Goal: Check status

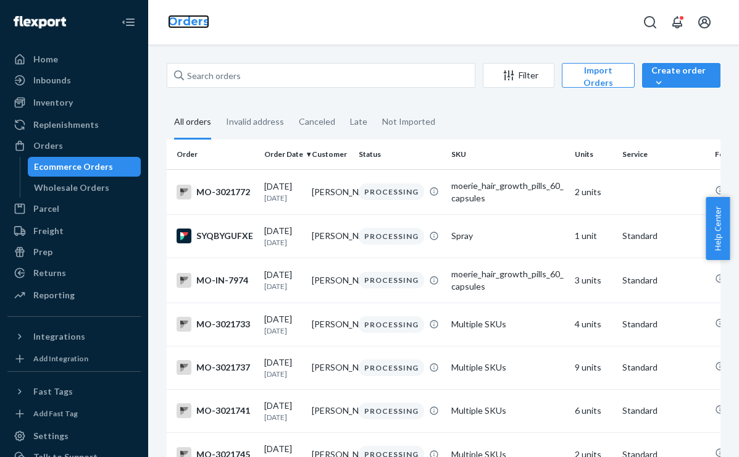
click at [177, 22] on link "Orders" at bounding box center [188, 22] width 41 height 14
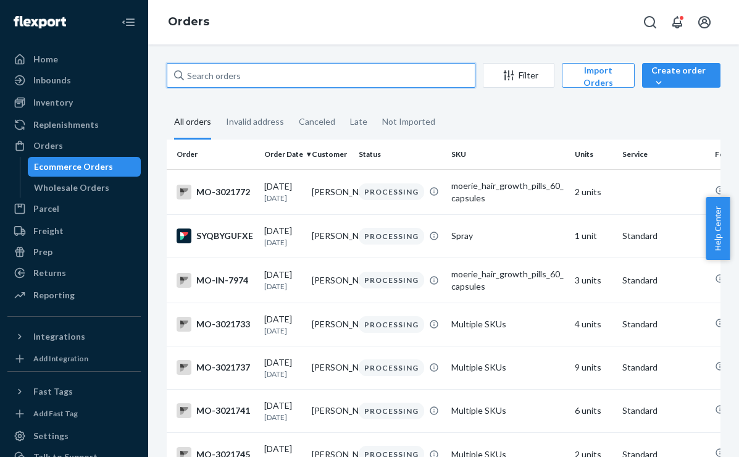
click at [275, 74] on input "text" at bounding box center [321, 75] width 309 height 25
paste input "2975886"
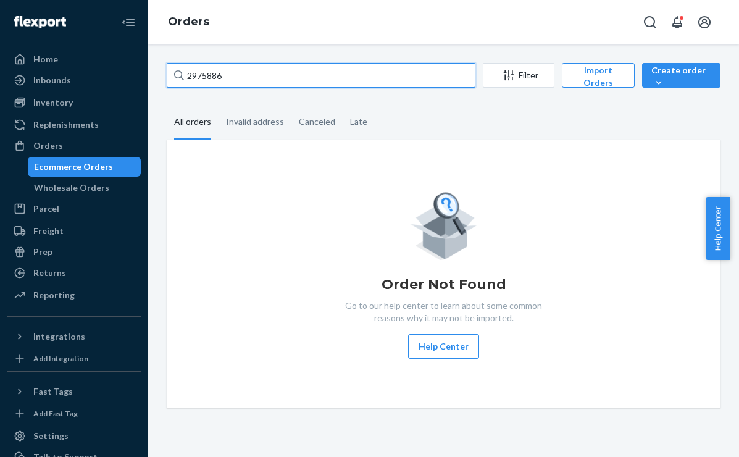
click at [192, 73] on input "2975886" at bounding box center [321, 75] width 309 height 25
type input "2975886"
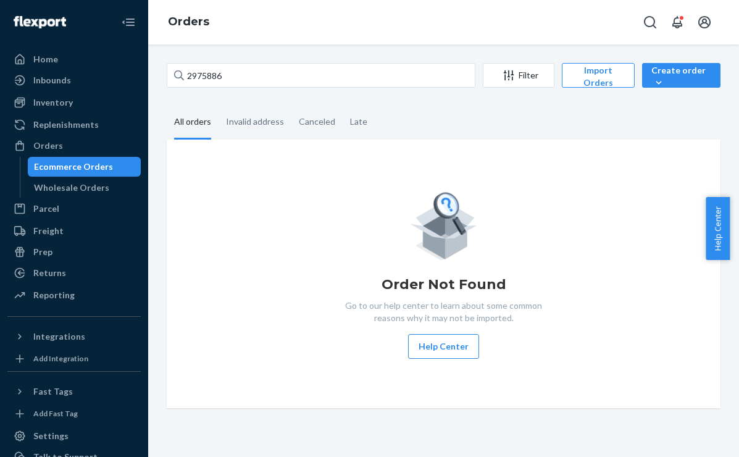
click at [289, 19] on div "Orders" at bounding box center [443, 22] width 591 height 44
click at [275, 13] on div "Orders" at bounding box center [443, 22] width 591 height 44
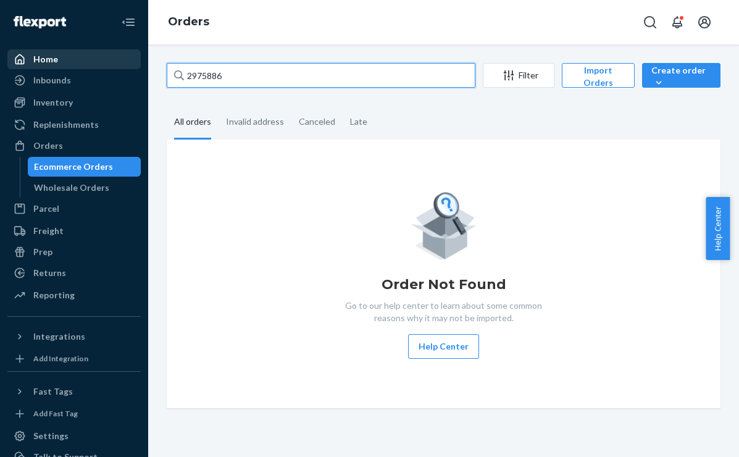
drag, startPoint x: 191, startPoint y: 78, endPoint x: 89, endPoint y: 67, distance: 101.9
click at [89, 67] on div "Home Inbounds Shipping Plans Problems Inventory Products Branded Packaging Repl…" at bounding box center [369, 228] width 739 height 457
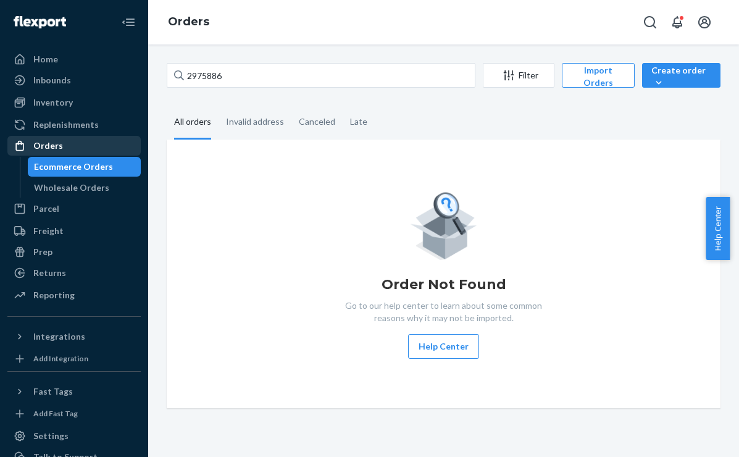
click at [49, 144] on div "Orders" at bounding box center [48, 145] width 30 height 12
click at [52, 141] on div "Orders" at bounding box center [48, 145] width 30 height 12
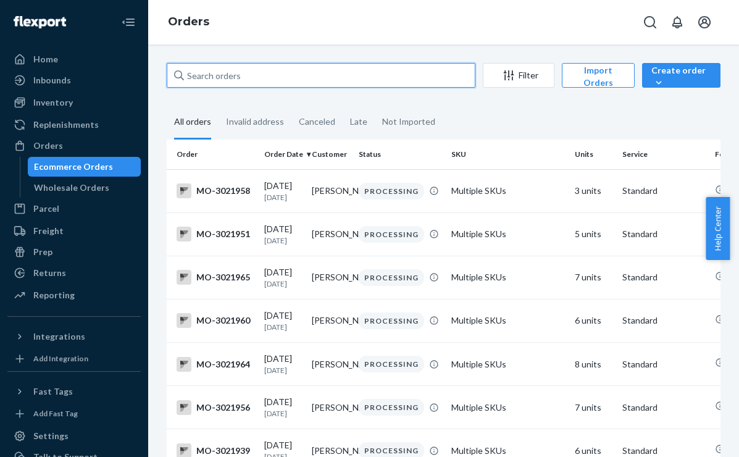
click at [219, 78] on input "text" at bounding box center [321, 75] width 309 height 25
paste input "2975886"
type input "2975886"
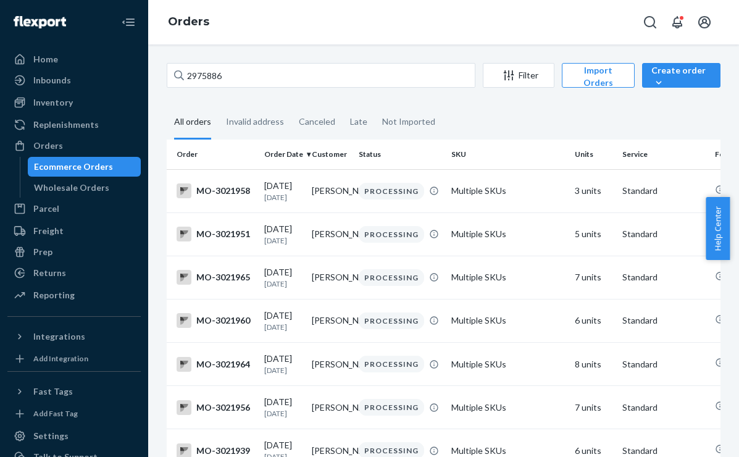
click at [292, 89] on div "2975886 Filter Import Orders Create order Ecommerce order Removal order" at bounding box center [443, 77] width 553 height 28
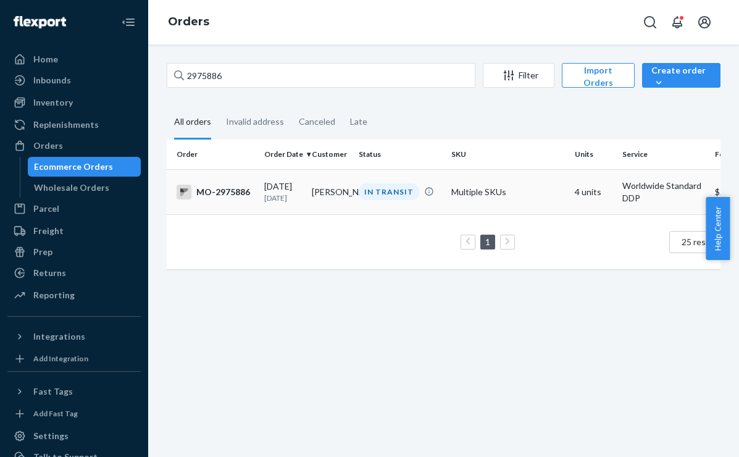
click at [342, 203] on td "[PERSON_NAME]" at bounding box center [331, 191] width 48 height 45
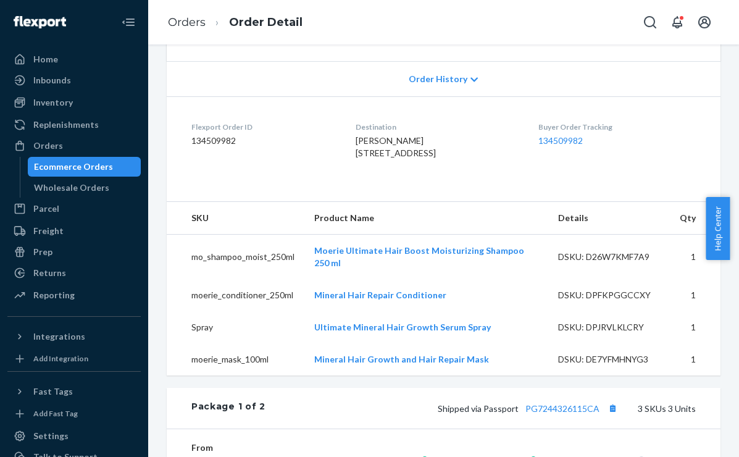
scroll to position [266, 0]
